Goal: Find specific page/section: Find specific page/section

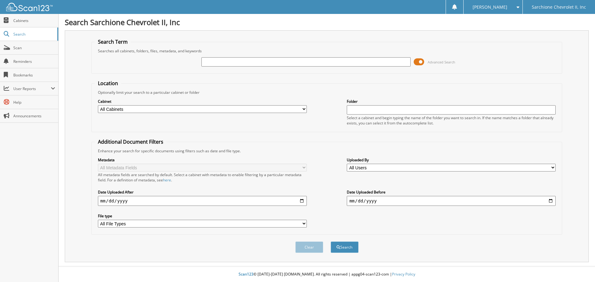
click at [242, 60] on input "text" at bounding box center [305, 61] width 209 height 9
type input "94411"
click at [330, 242] on button "Search" at bounding box center [344, 247] width 28 height 11
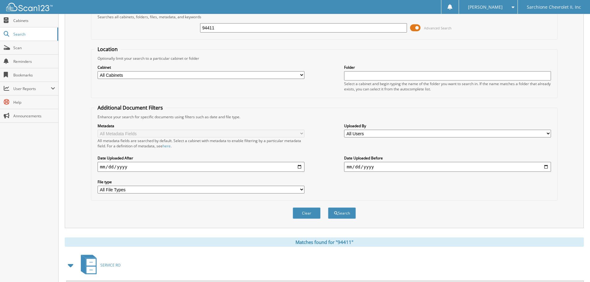
scroll to position [98, 0]
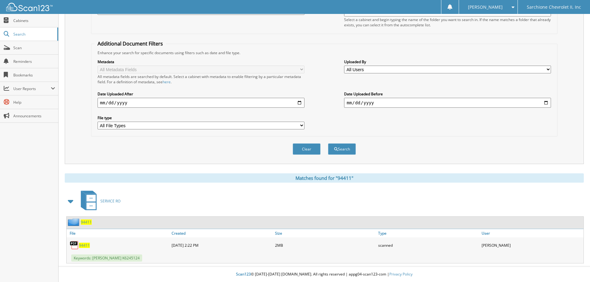
click at [84, 245] on span "94411" at bounding box center [84, 245] width 11 height 5
click at [449, 126] on div "Metadata All Metadata Fields All metadata fields are searched by default. Selec…" at bounding box center [324, 94] width 460 height 78
